Goal: Task Accomplishment & Management: Use online tool/utility

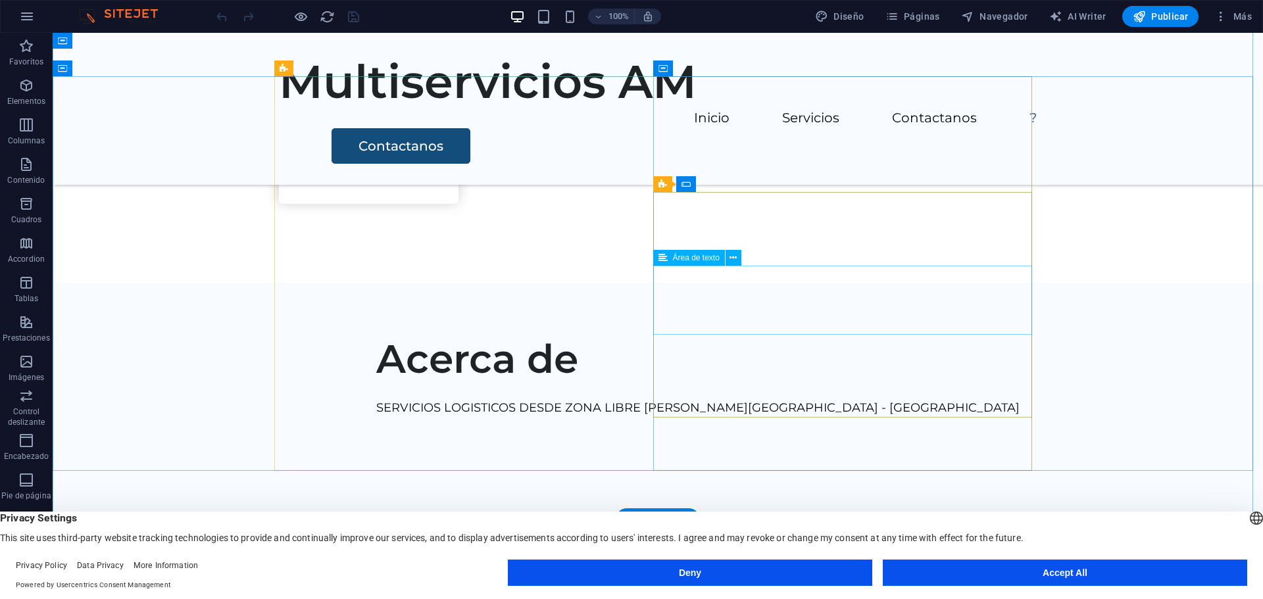
scroll to position [1951, 0]
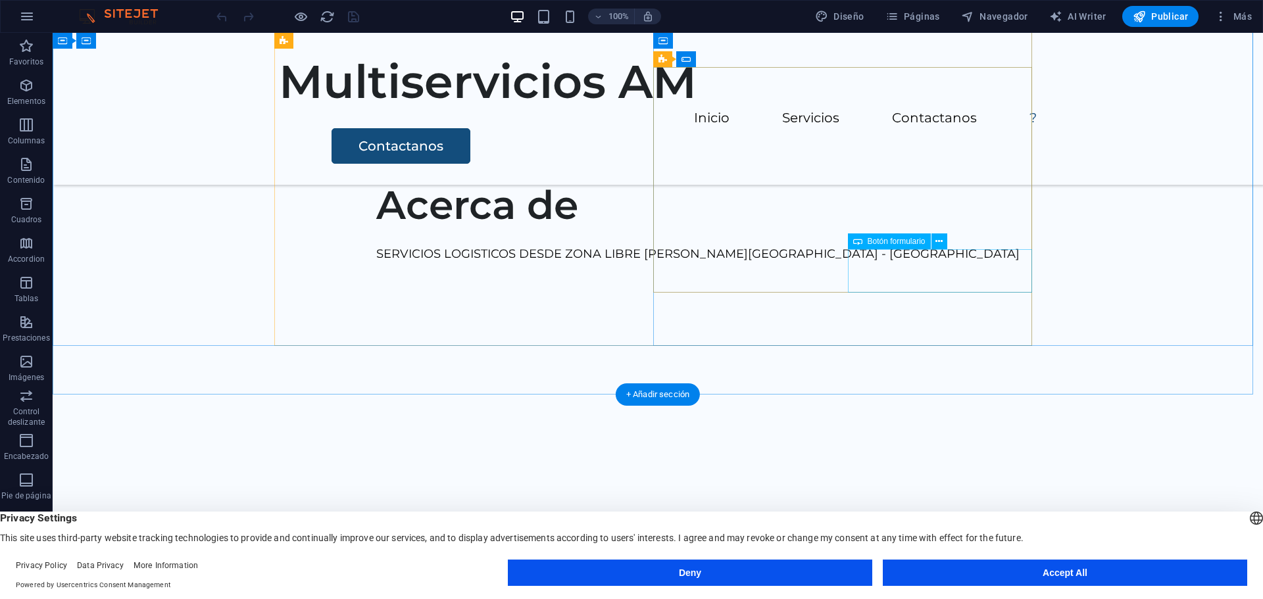
click at [887, 245] on span "Botón formulario" at bounding box center [896, 241] width 58 height 8
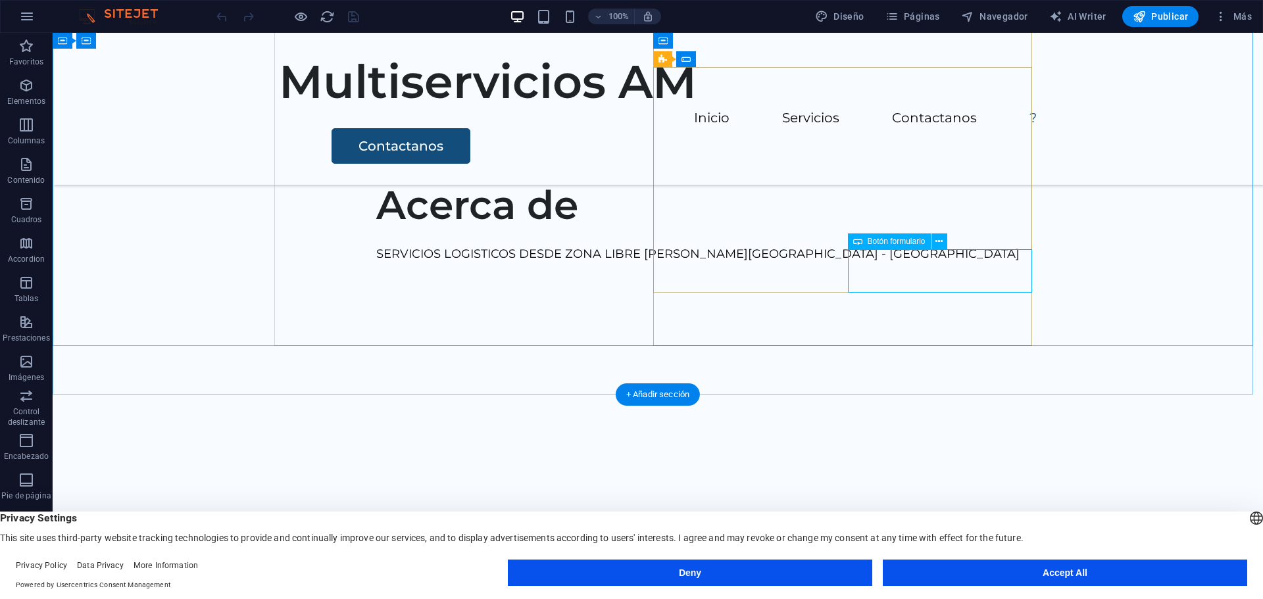
click at [898, 236] on div "Botón formulario" at bounding box center [889, 241] width 83 height 16
click at [890, 239] on span "Botón formulario" at bounding box center [896, 241] width 58 height 8
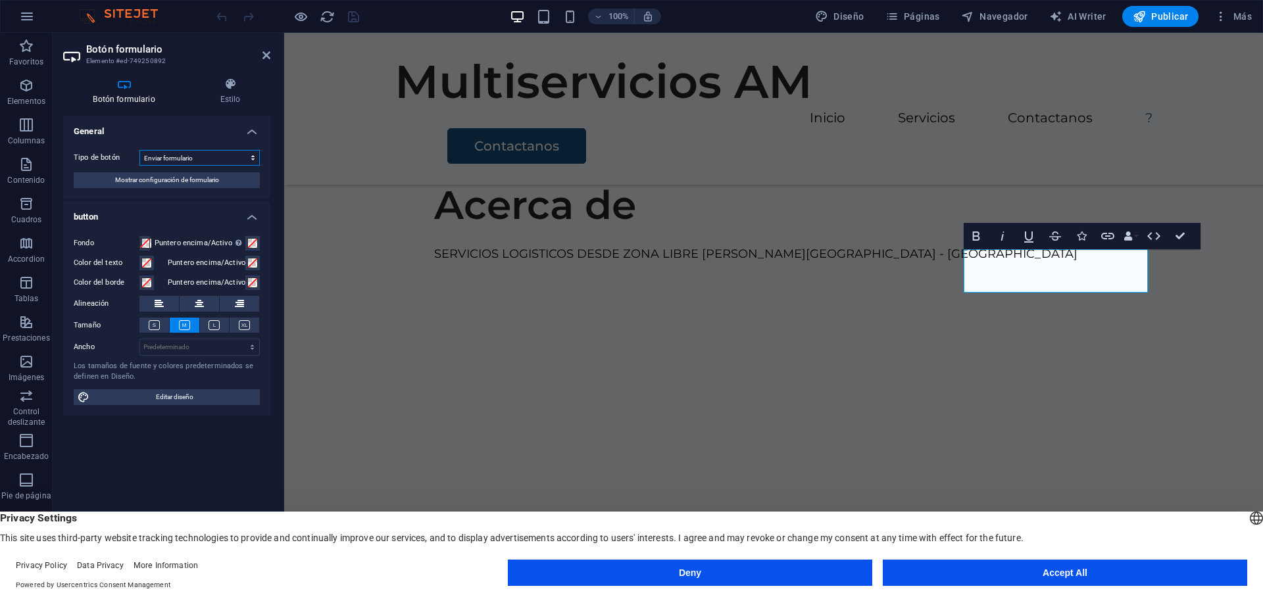
click at [225, 160] on select "Enviar formulario Restablecer formulario Ninguna acción" at bounding box center [199, 158] width 120 height 16
click at [122, 99] on h4 "Botón formulario" at bounding box center [126, 92] width 127 height 28
click at [164, 124] on h4 "General" at bounding box center [166, 128] width 207 height 24
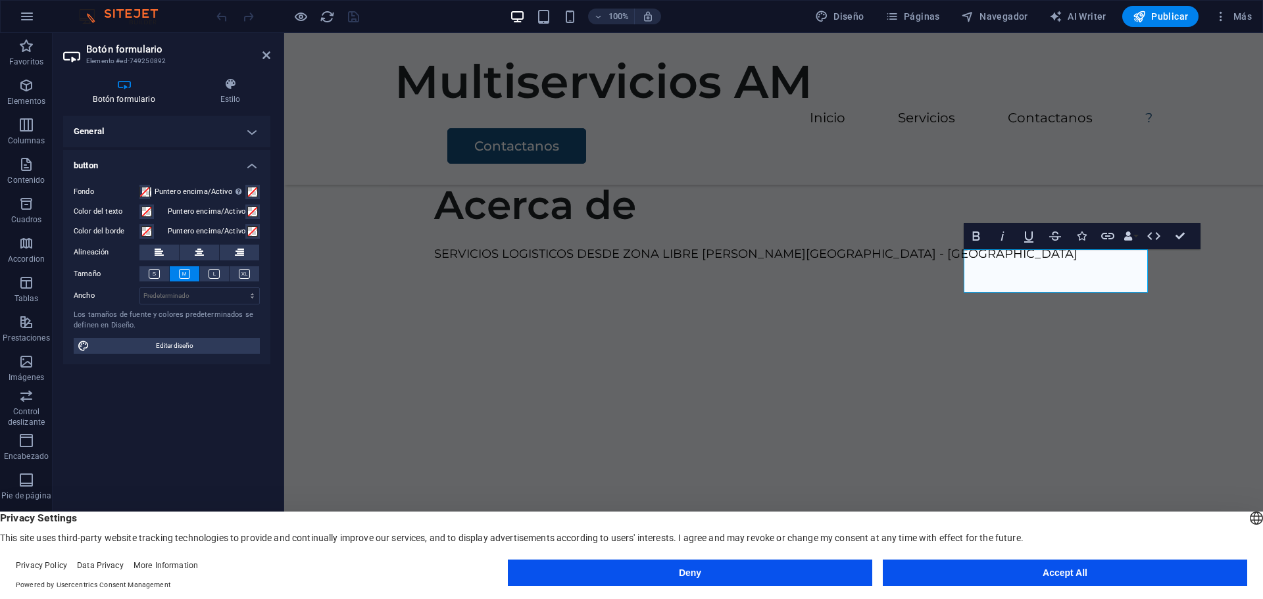
click at [164, 124] on h4 "General" at bounding box center [166, 132] width 207 height 32
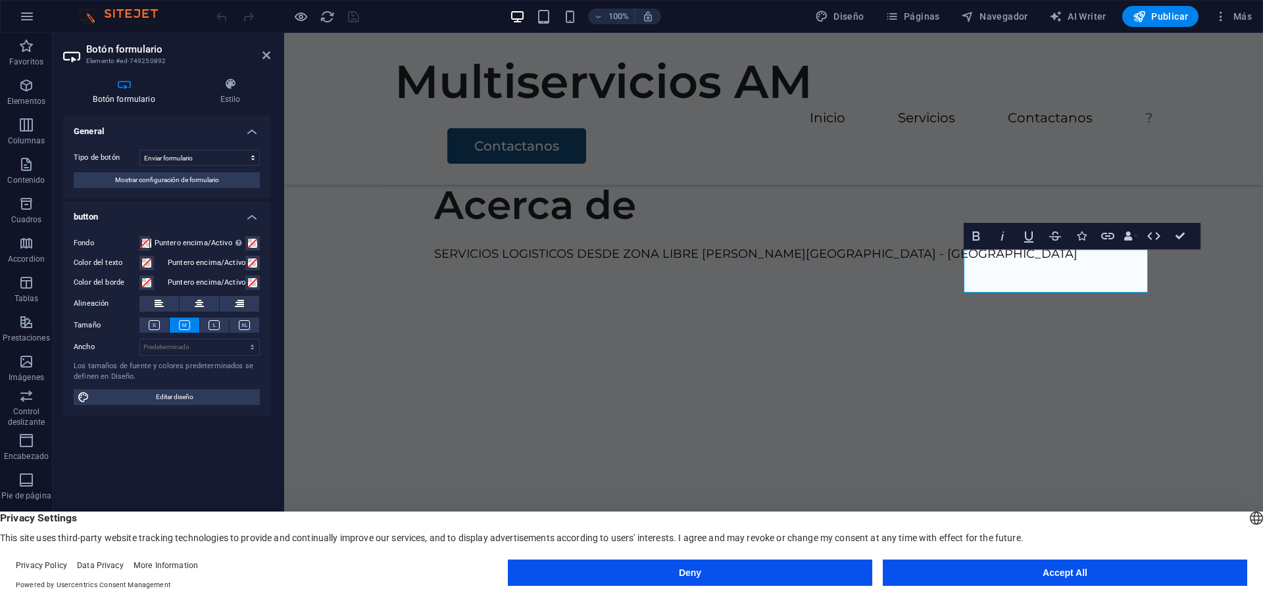
click at [164, 181] on span "Mostrar configuración de formulario" at bounding box center [167, 180] width 104 height 16
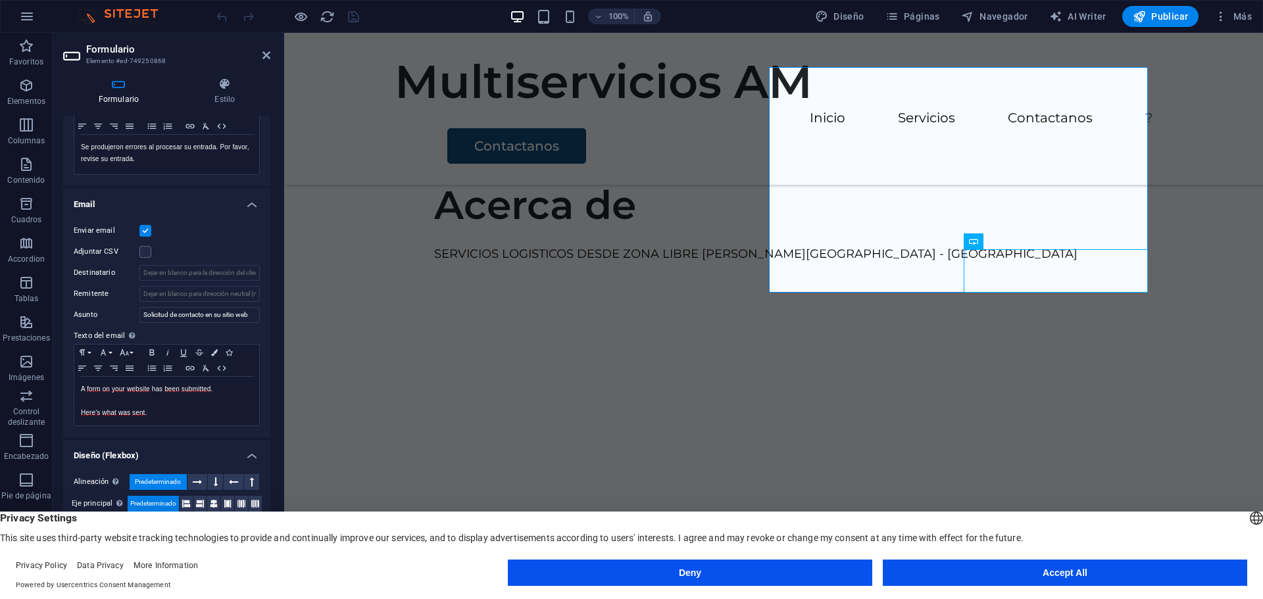
scroll to position [284, 0]
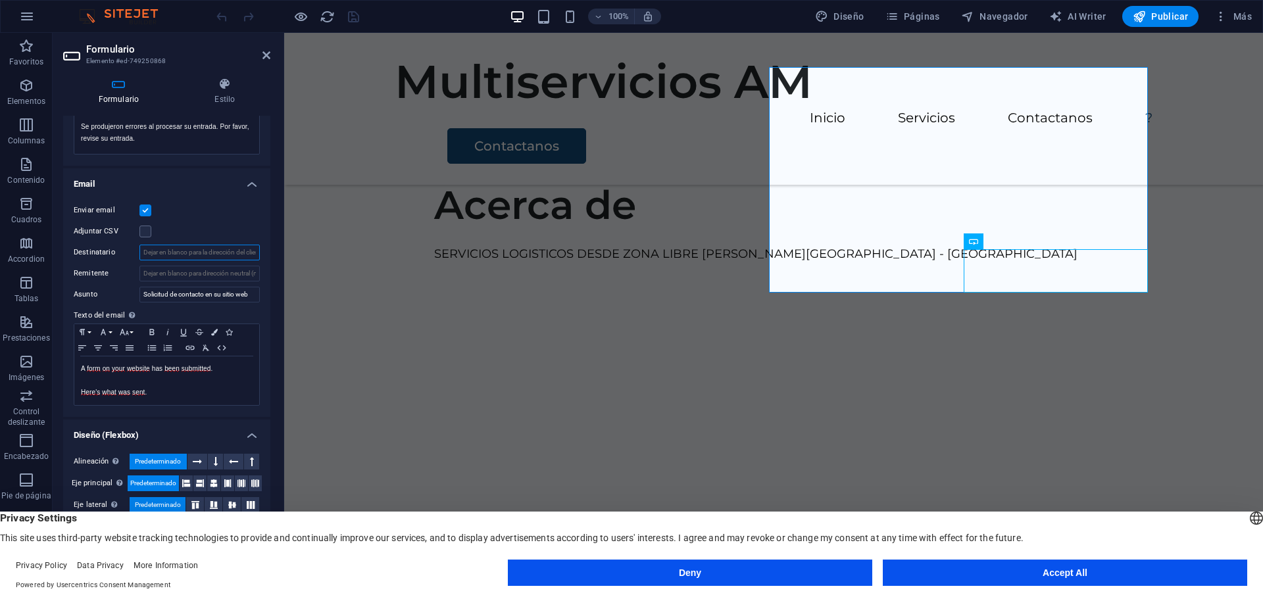
click at [182, 251] on input "Destinatario" at bounding box center [199, 253] width 120 height 16
paste input "[EMAIL_ADDRESS][DOMAIN_NAME]"
drag, startPoint x: 269, startPoint y: 351, endPoint x: 1, endPoint y: 376, distance: 268.8
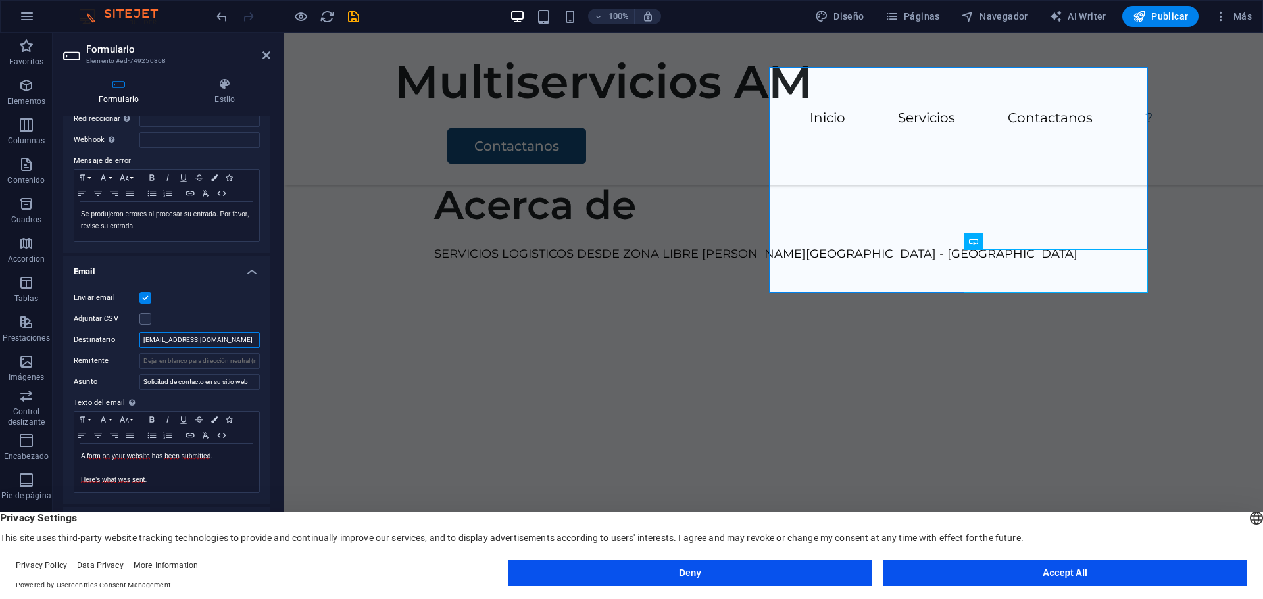
type input "[EMAIL_ADDRESS][DOMAIN_NAME]"
click at [247, 273] on h4 "Email" at bounding box center [166, 268] width 207 height 24
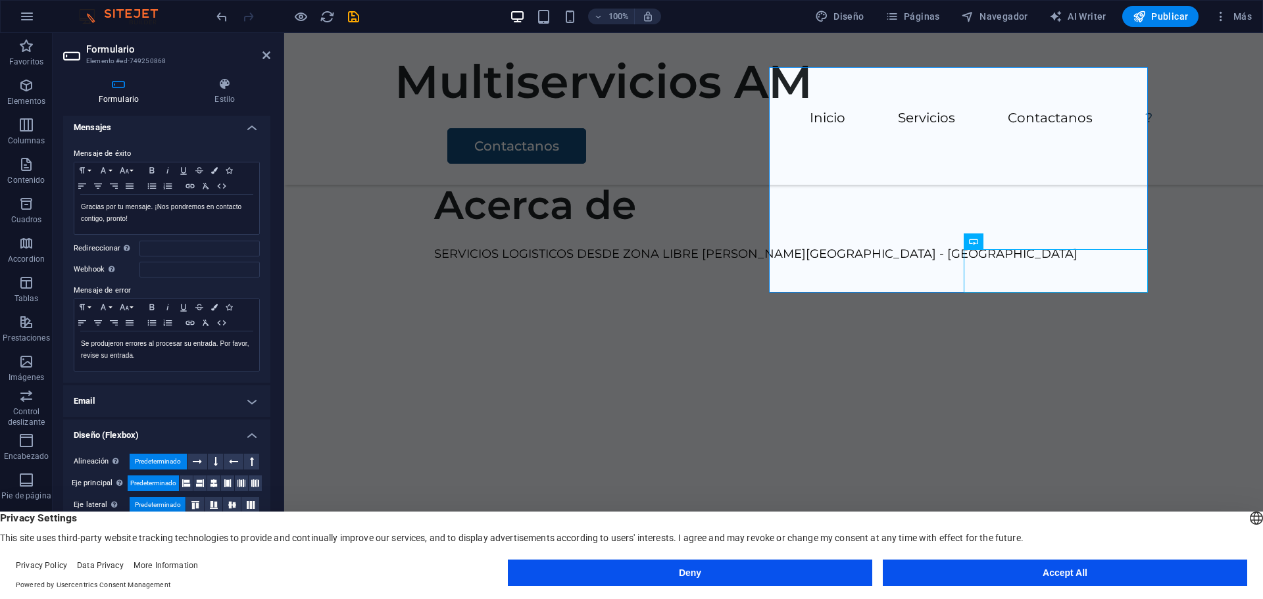
scroll to position [67, 0]
click at [354, 18] on icon "save" at bounding box center [353, 16] width 15 height 15
checkbox input "false"
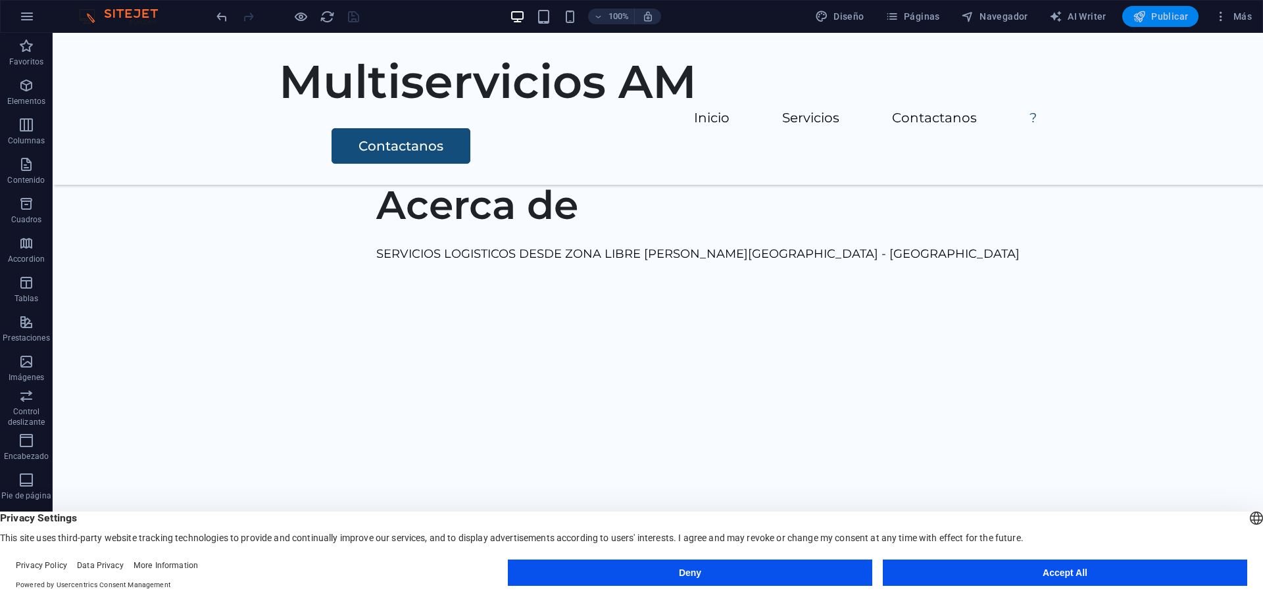
click at [1165, 23] on button "Publicar" at bounding box center [1160, 16] width 77 height 21
